Goal: Information Seeking & Learning: Learn about a topic

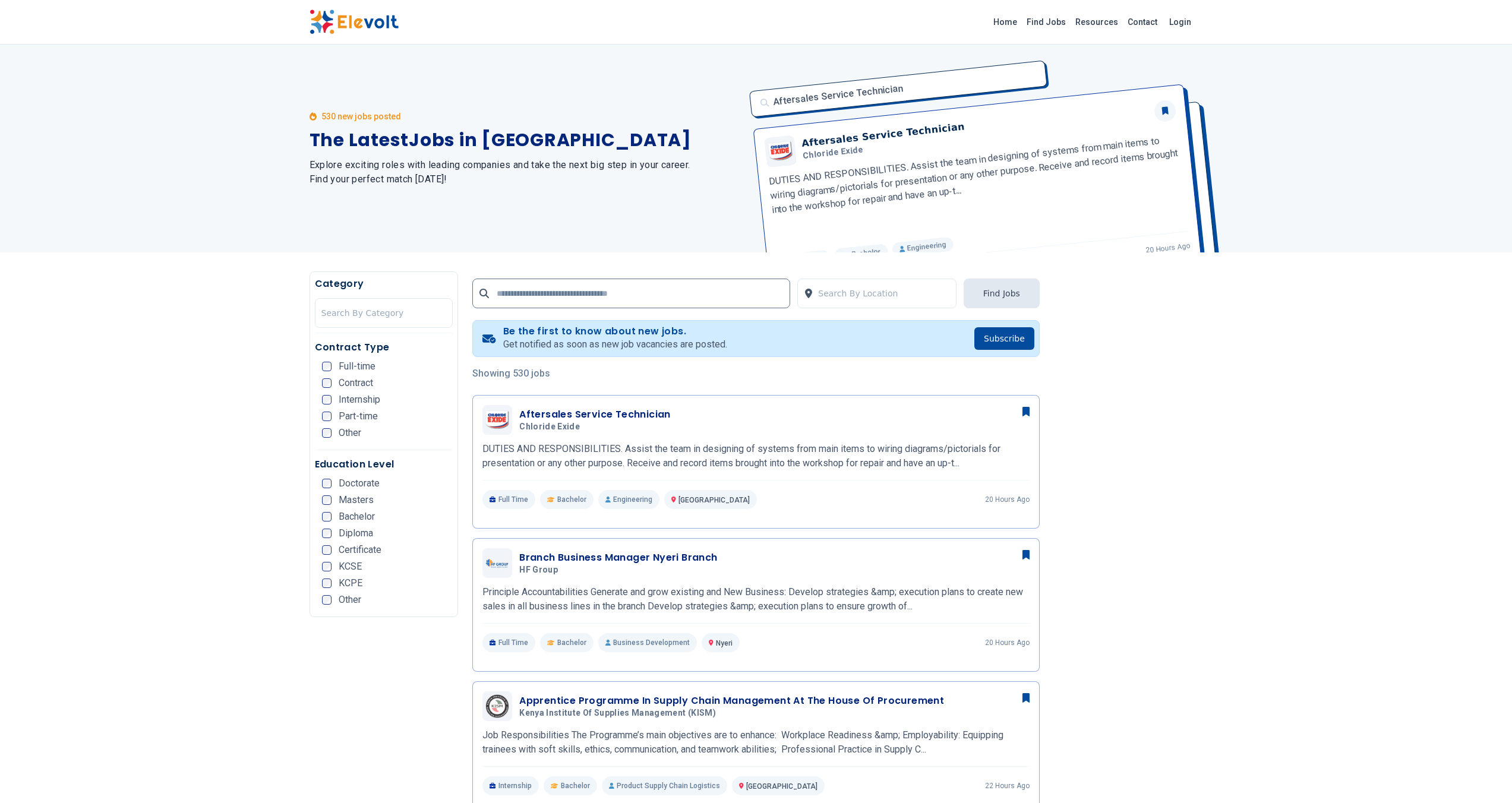
click at [1288, 200] on div "530 new jobs posted The Latest Jobs in [GEOGRAPHIC_DATA] Explore exciting roles…" at bounding box center [756, 148] width 1512 height 208
click at [655, 431] on h5 "Chloride Exide" at bounding box center [592, 427] width 146 height 11
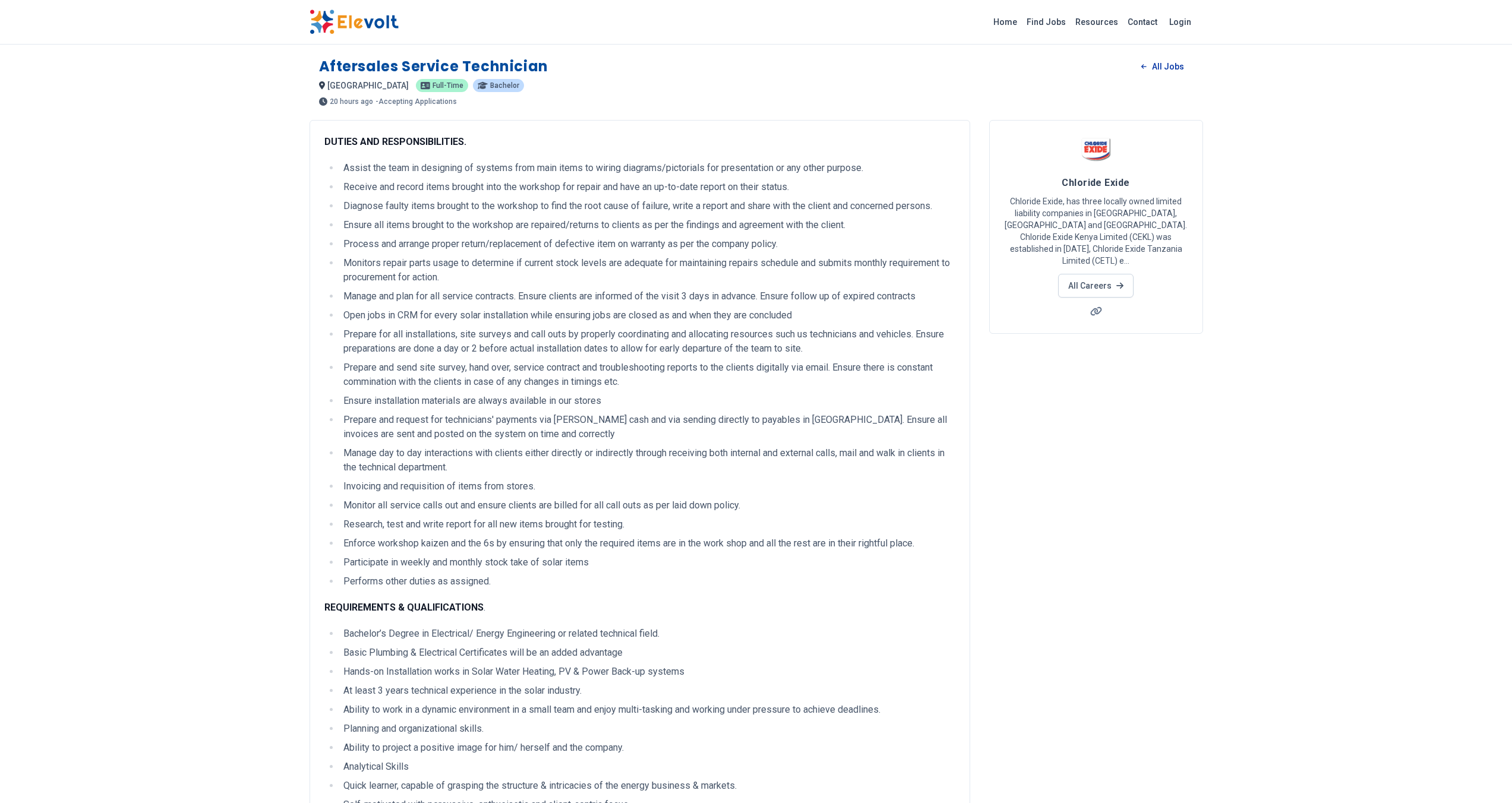
click at [1166, 64] on link "All Jobs" at bounding box center [1162, 66] width 61 height 18
